Goal: Transaction & Acquisition: Purchase product/service

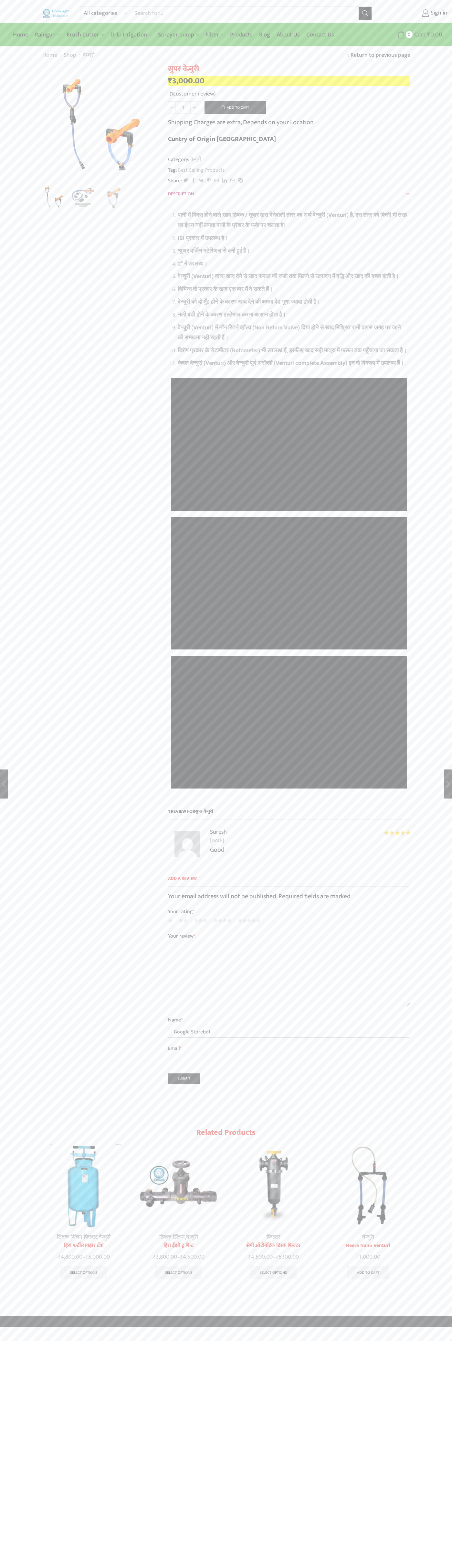
type input "Google Storebot"
click at [235, 108] on button "Add to cart" at bounding box center [235, 107] width 62 height 13
click at [410, 35] on span "Cart" at bounding box center [407, 35] width 13 height 9
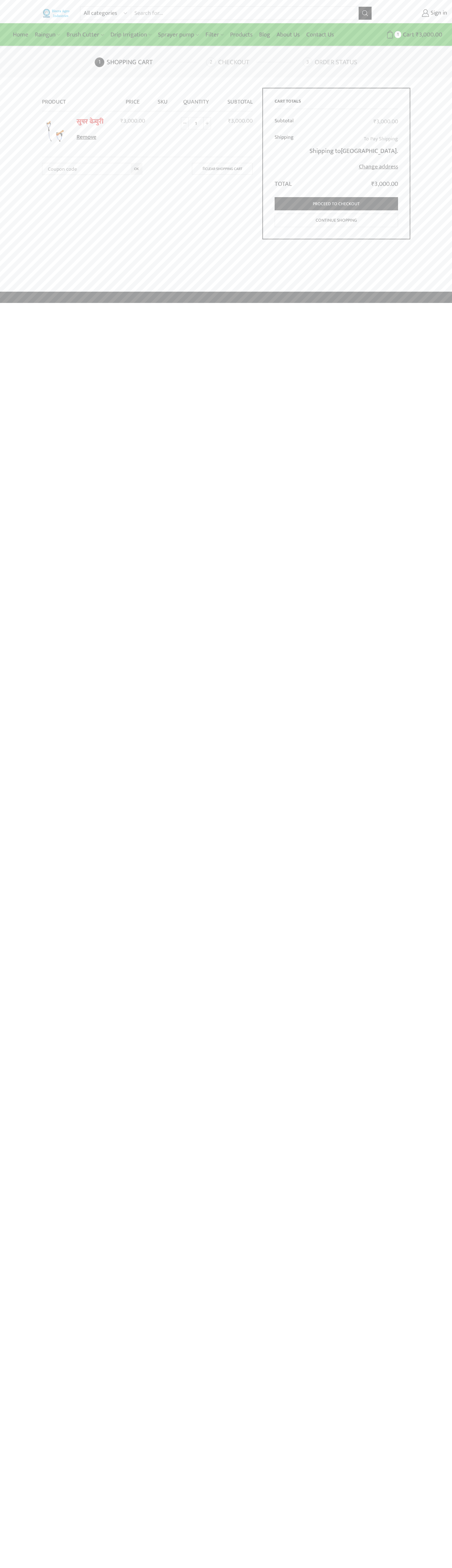
click at [93, 138] on link "Remove" at bounding box center [93, 138] width 33 height 9
